Goal: Obtain resource: Download file/media

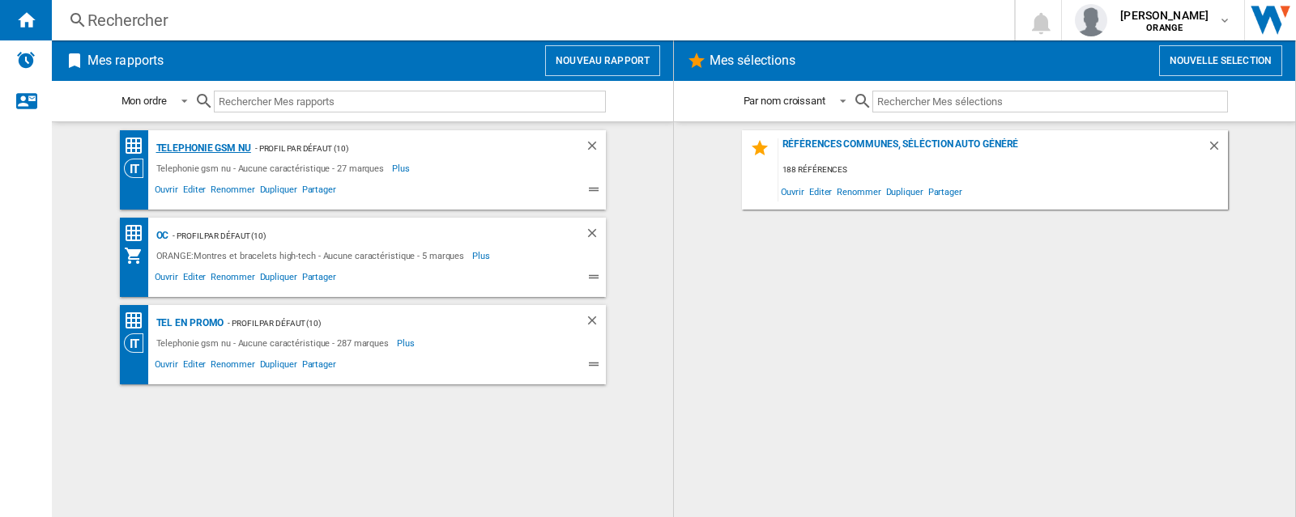
click at [214, 148] on div "Telephonie gsm nu" at bounding box center [201, 148] width 99 height 20
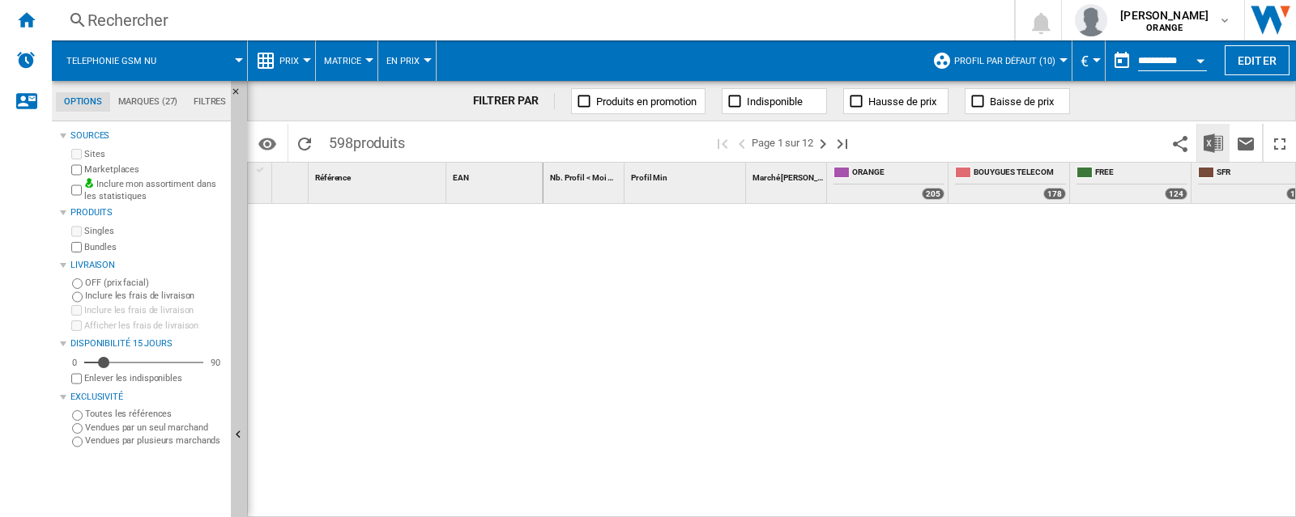
click at [1208, 142] on img "Télécharger au format Excel" at bounding box center [1212, 143] width 19 height 19
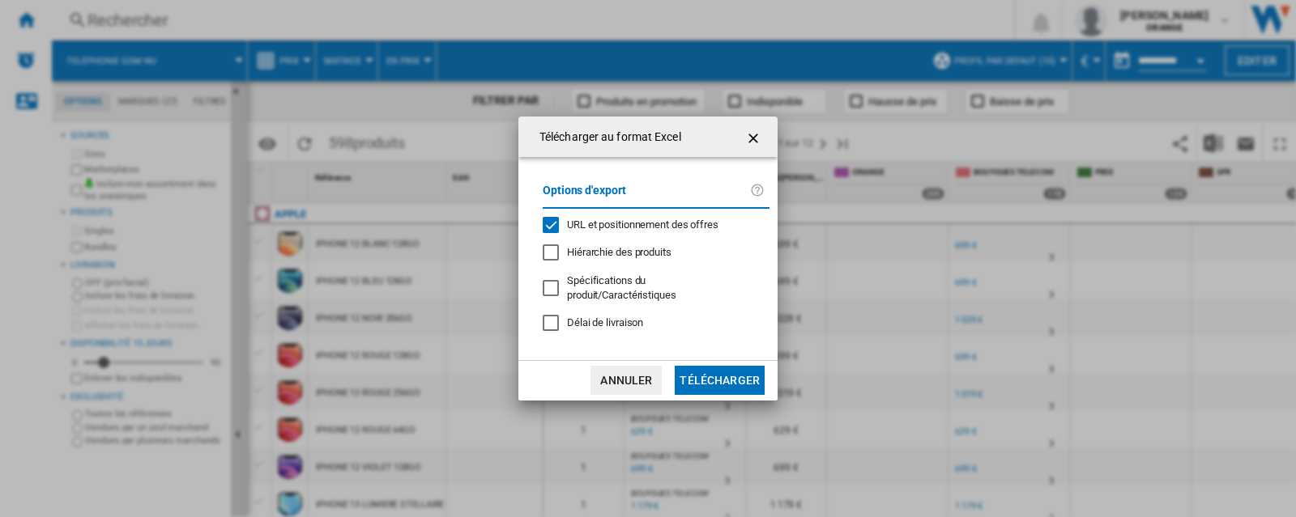
click at [552, 224] on div "URL et positionnement des offres" at bounding box center [551, 225] width 16 height 16
click at [719, 381] on button "Télécharger" at bounding box center [720, 380] width 90 height 29
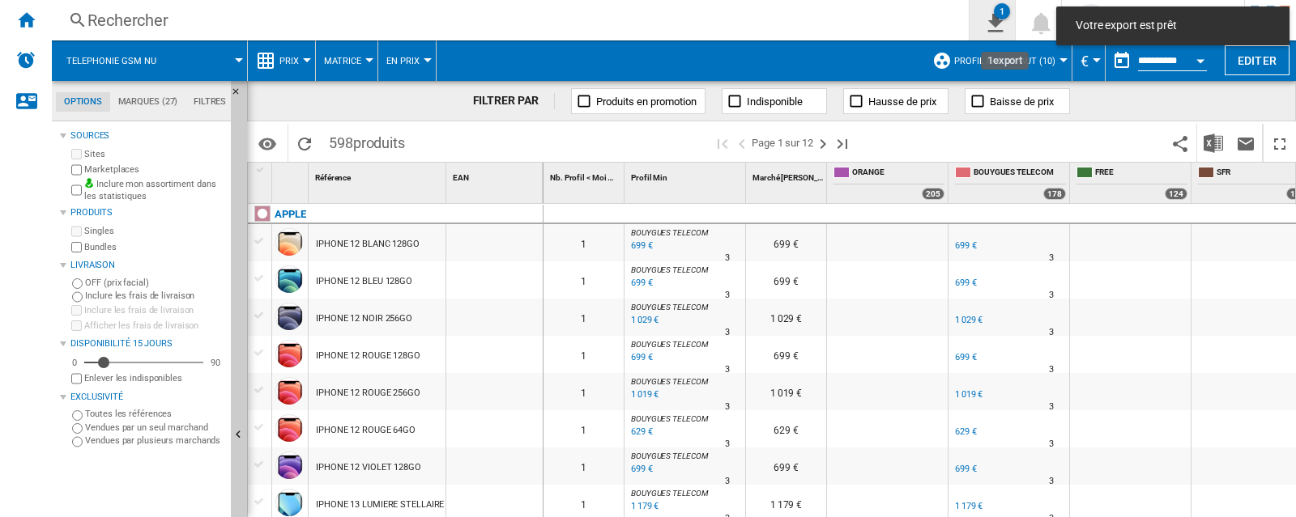
click at [1002, 16] on ng-md-icon "1\a export" at bounding box center [991, 21] width 19 height 20
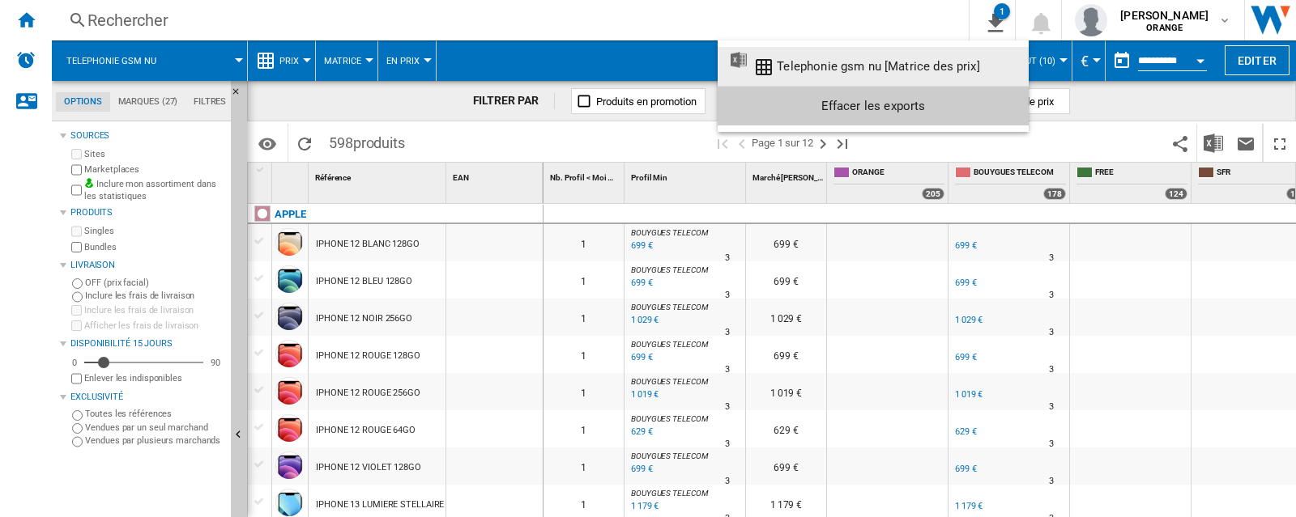
click at [886, 63] on div "Telephonie gsm nu [Matrice des prix]" at bounding box center [878, 66] width 202 height 15
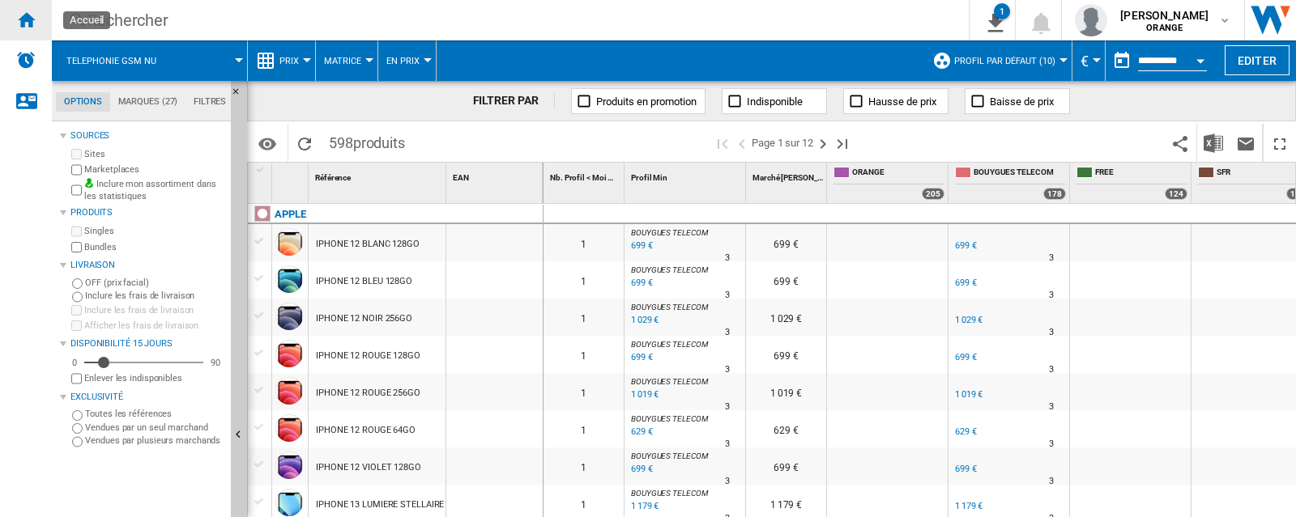
click at [24, 20] on ng-md-icon "Accueil" at bounding box center [25, 19] width 19 height 19
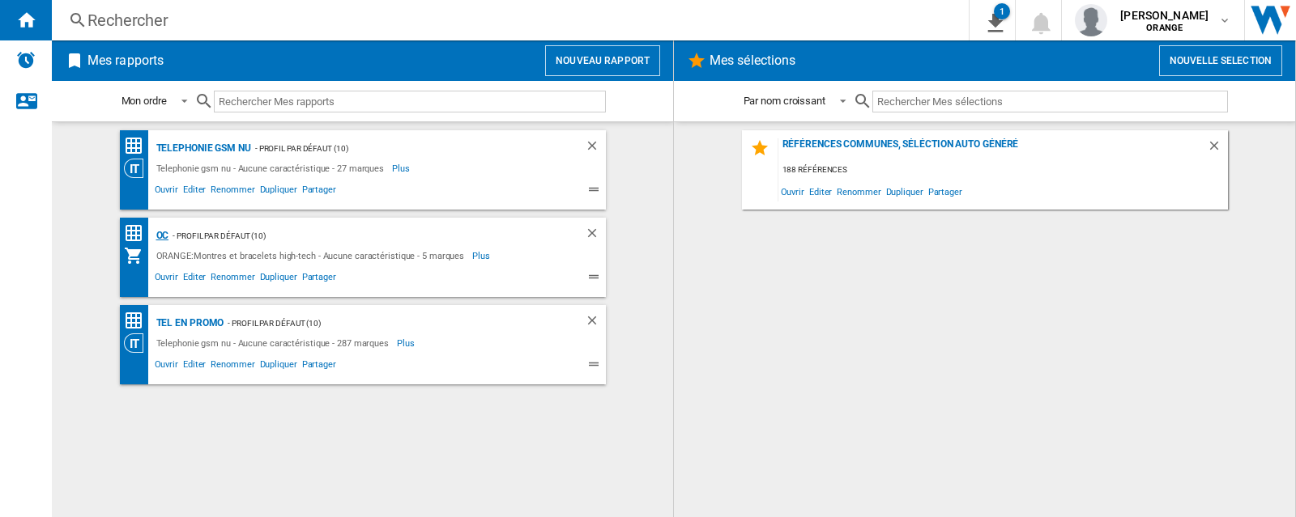
click at [166, 237] on div "OC" at bounding box center [160, 236] width 17 height 20
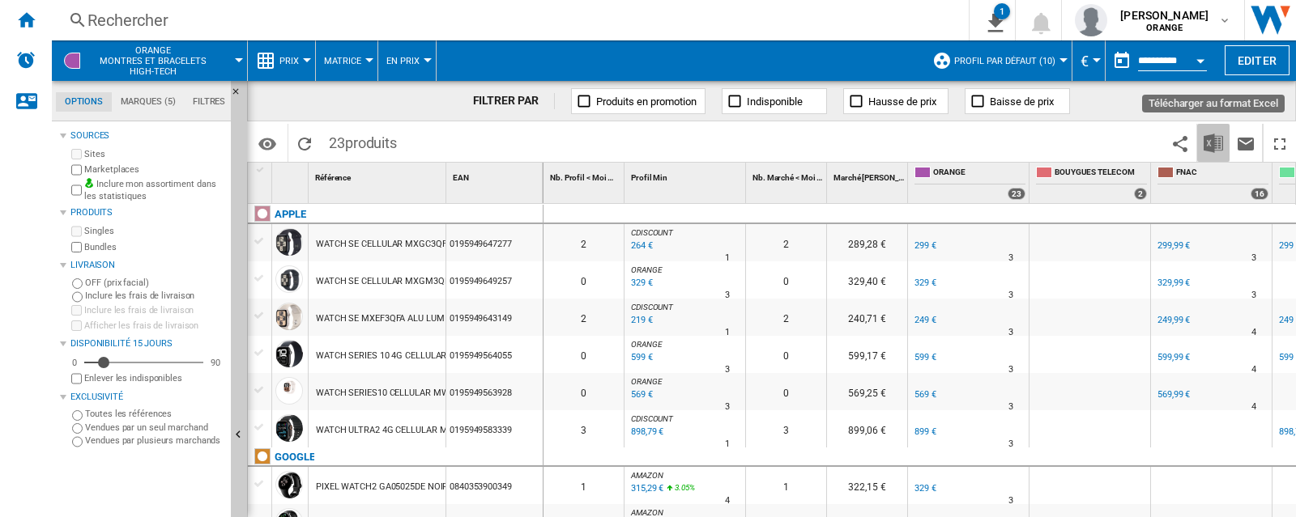
click at [1207, 142] on img "Télécharger au format Excel" at bounding box center [1212, 143] width 19 height 19
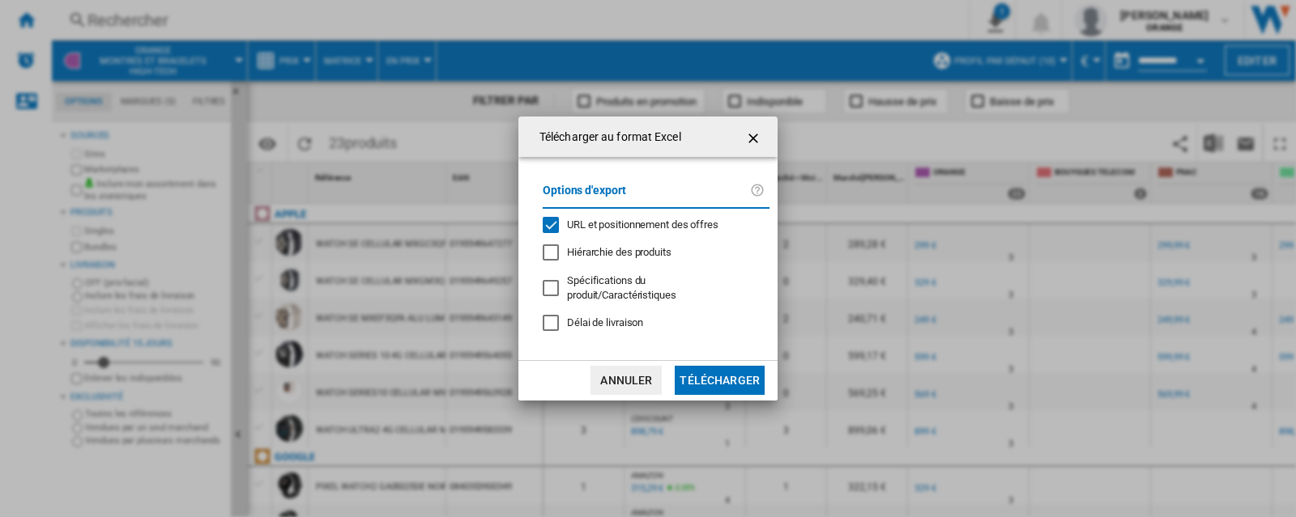
click at [553, 228] on div "URL et positionnement des offres" at bounding box center [551, 225] width 16 height 16
click at [739, 386] on button "Télécharger" at bounding box center [720, 380] width 90 height 29
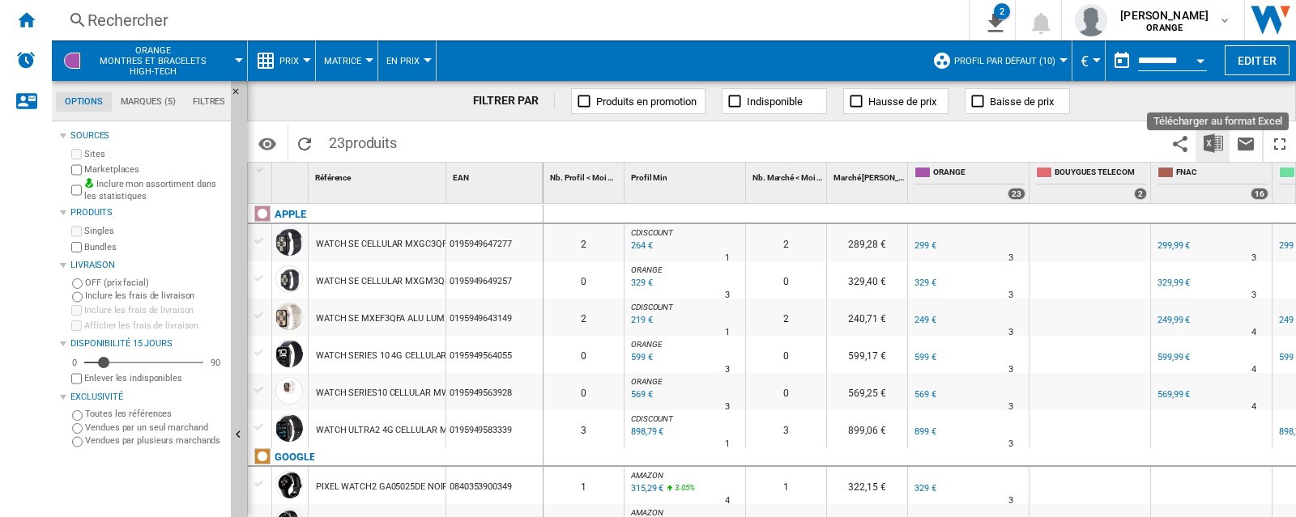
click at [1212, 139] on img "Télécharger au format Excel" at bounding box center [1212, 143] width 19 height 19
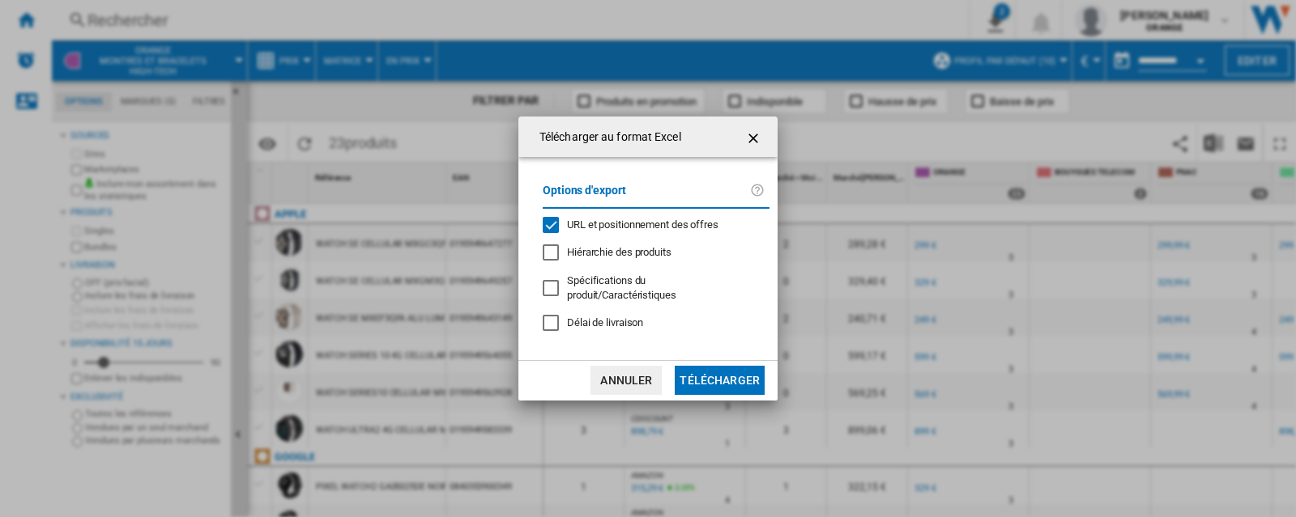
click at [552, 221] on div "URL et positionnement des offres" at bounding box center [551, 225] width 16 height 16
click at [705, 379] on button "Télécharger" at bounding box center [720, 380] width 90 height 29
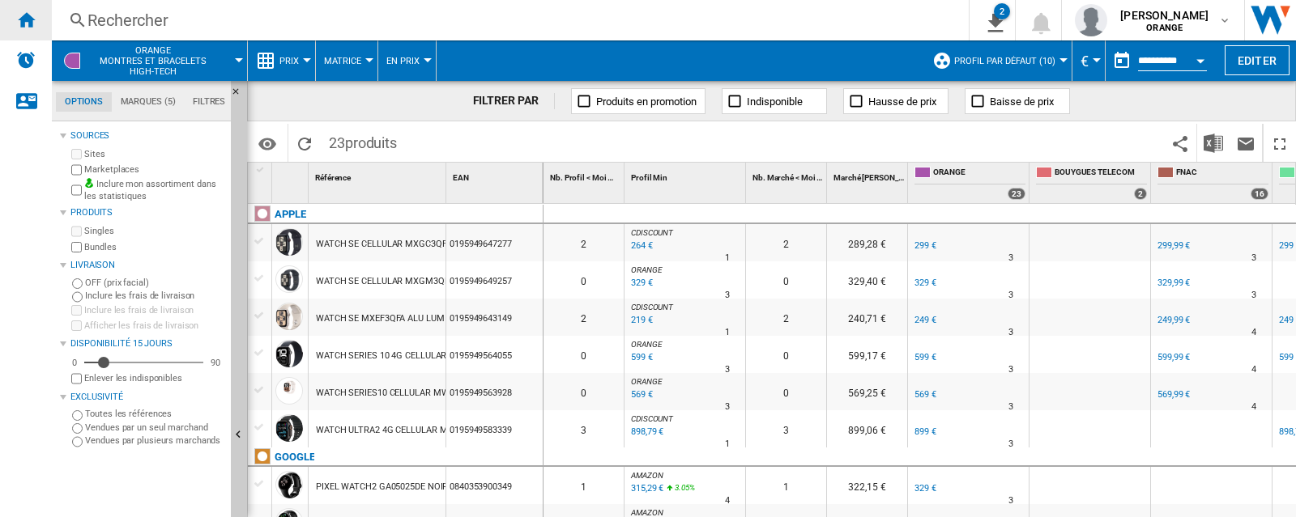
click at [27, 19] on ng-md-icon "Accueil" at bounding box center [25, 19] width 19 height 19
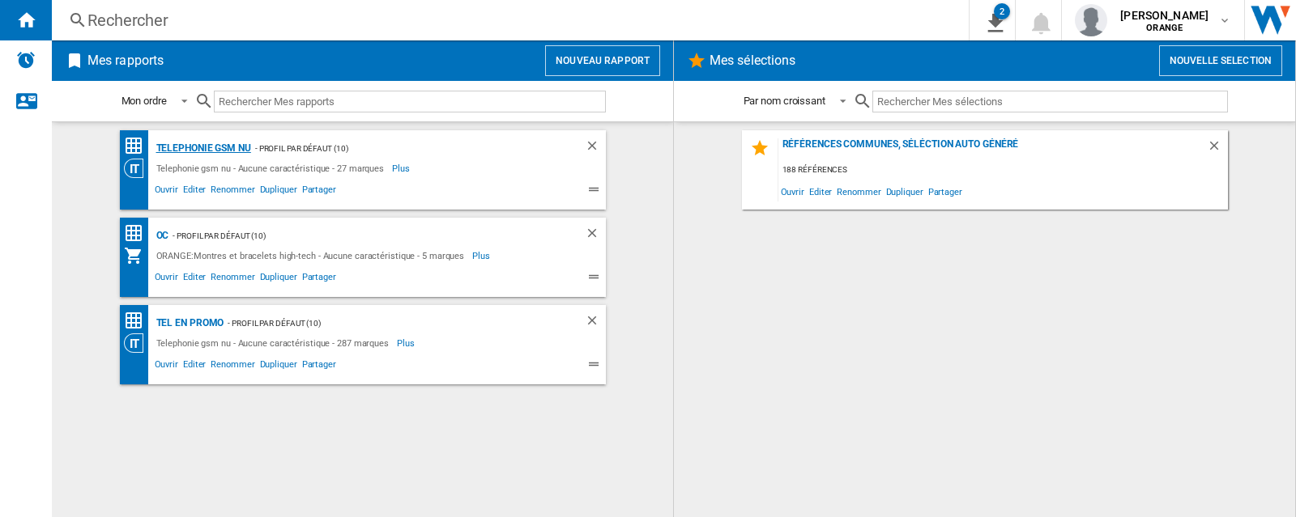
click at [229, 146] on div "Telephonie gsm nu" at bounding box center [201, 148] width 99 height 20
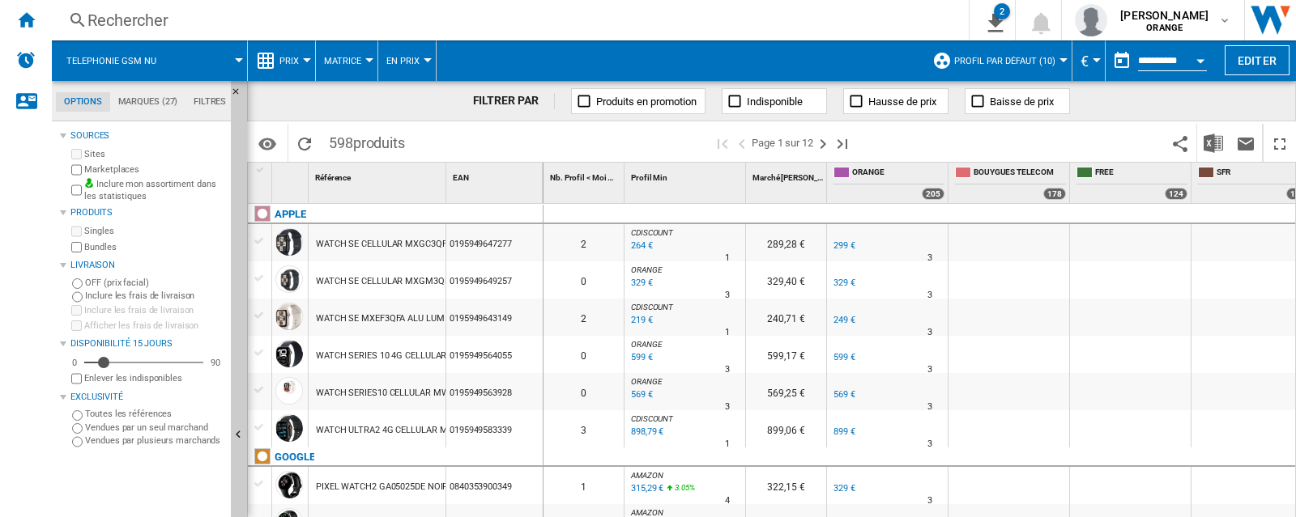
click at [365, 56] on button "Matrice" at bounding box center [346, 60] width 45 height 40
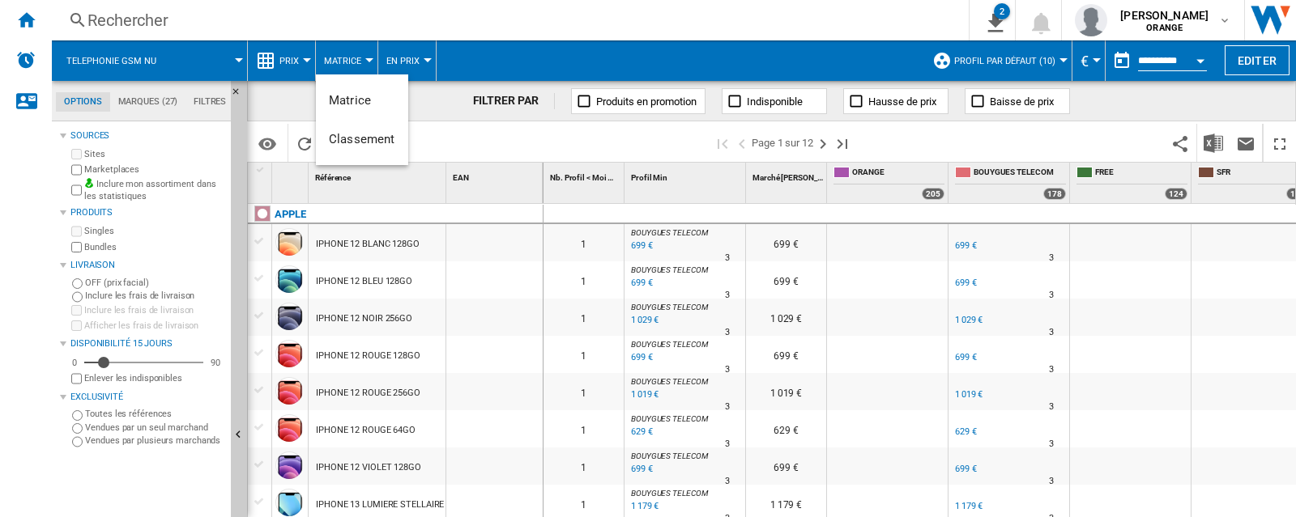
click at [290, 69] on md-backdrop at bounding box center [648, 258] width 1296 height 517
click at [306, 59] on div at bounding box center [307, 60] width 8 height 4
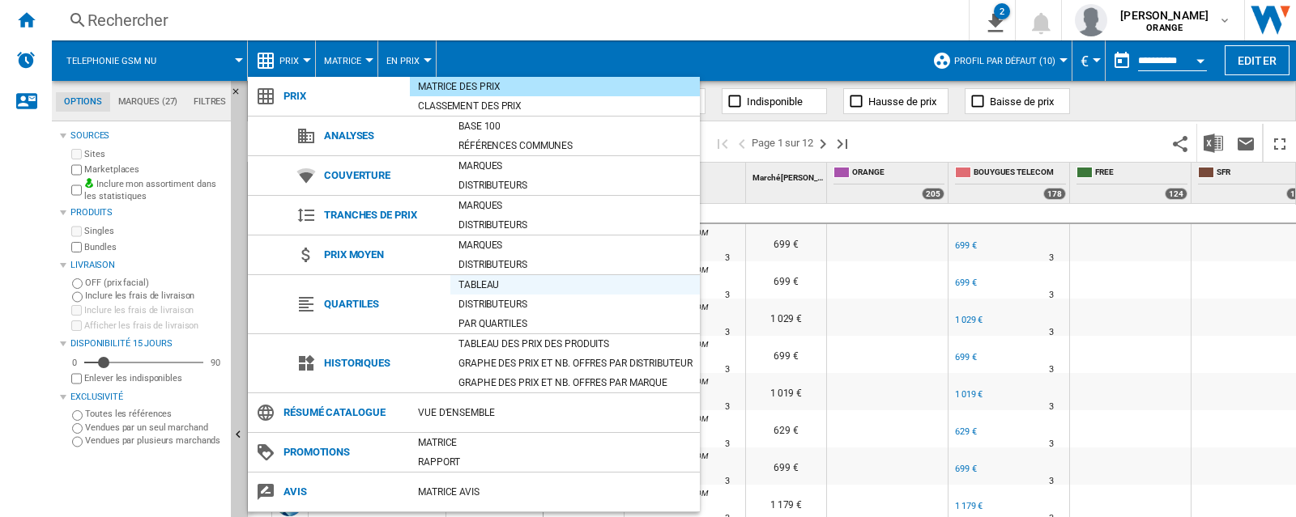
click at [484, 284] on div "Tableau" at bounding box center [574, 285] width 249 height 16
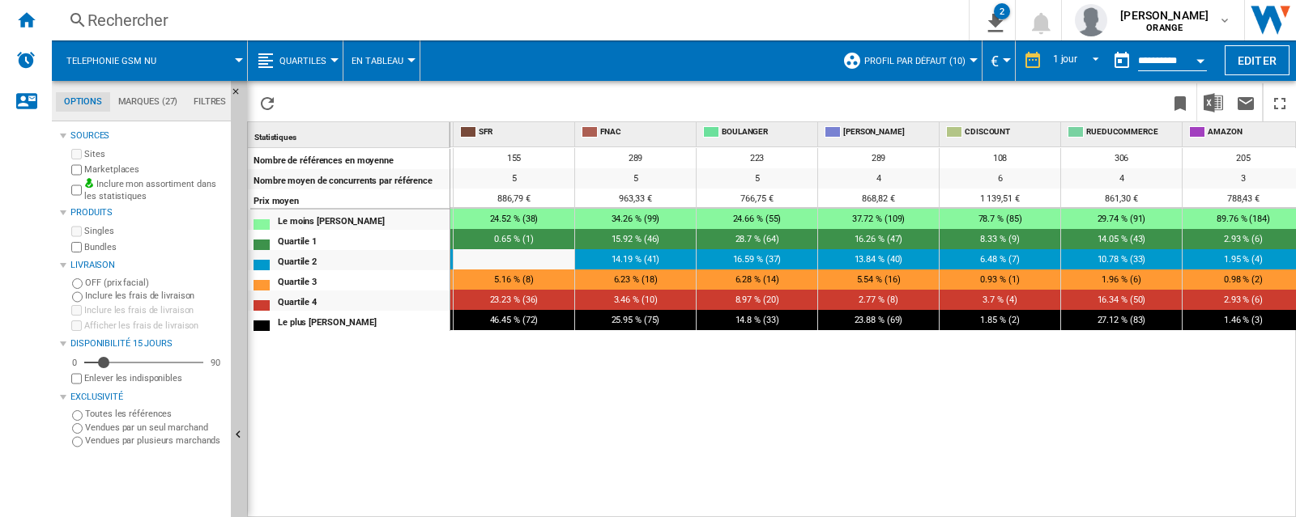
scroll to position [0, 368]
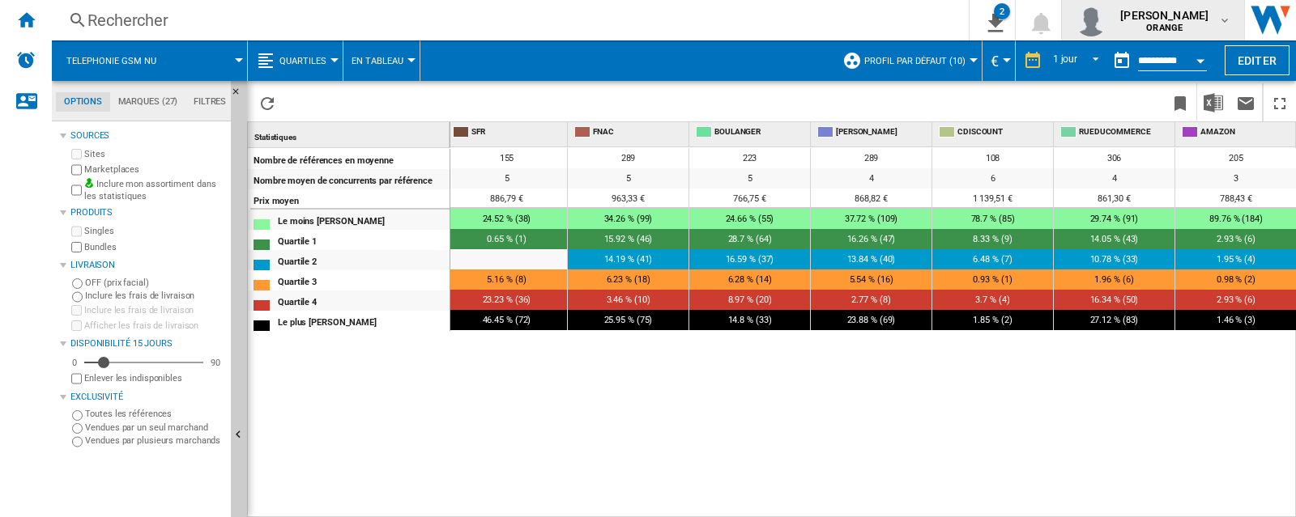
click at [1224, 21] on md-icon "button" at bounding box center [1224, 20] width 13 height 13
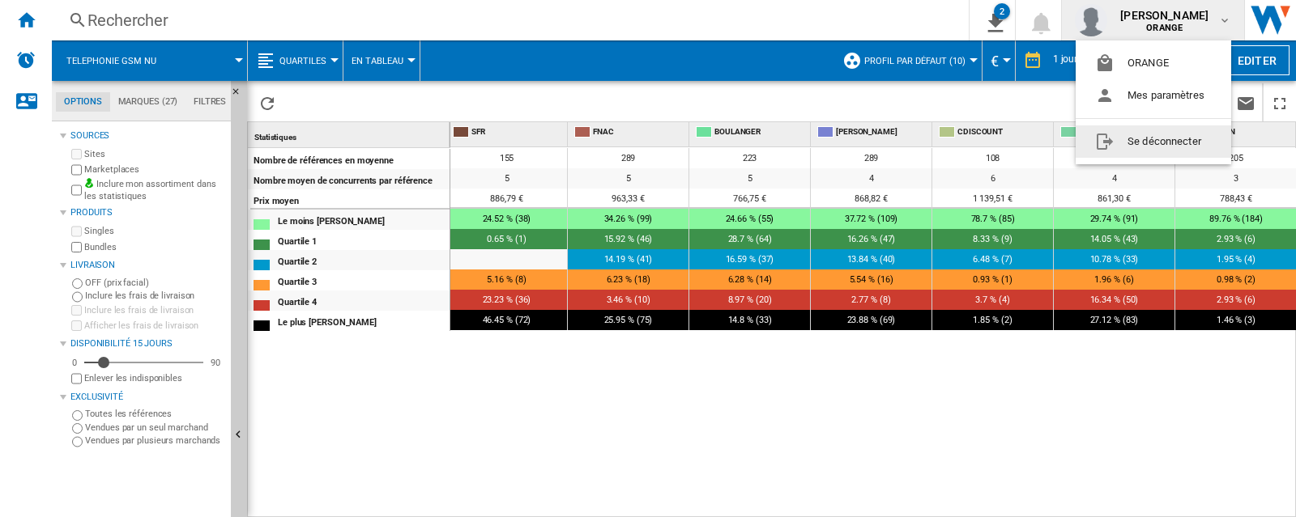
click at [1193, 141] on button "Se déconnecter" at bounding box center [1152, 142] width 155 height 32
